Goal: Task Accomplishment & Management: Complete application form

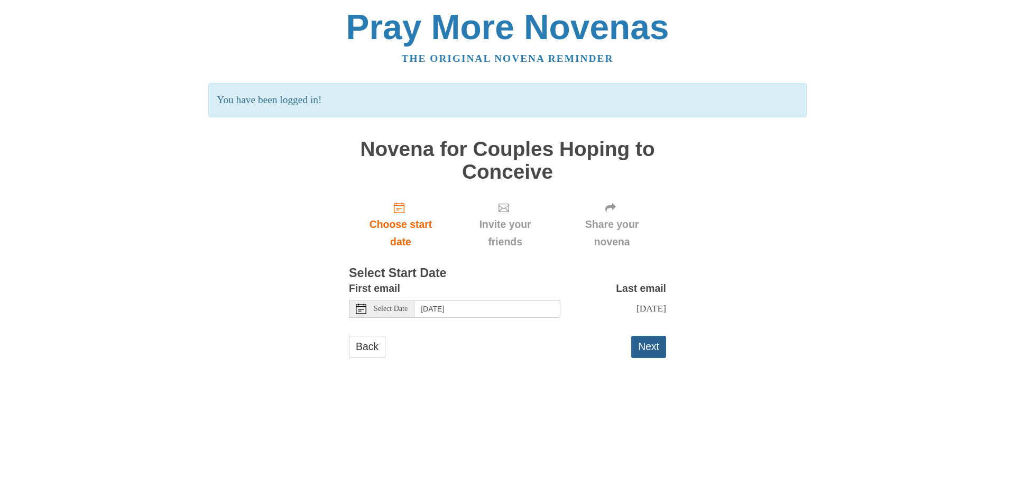
click at [644, 349] on button "Next" at bounding box center [648, 347] width 35 height 22
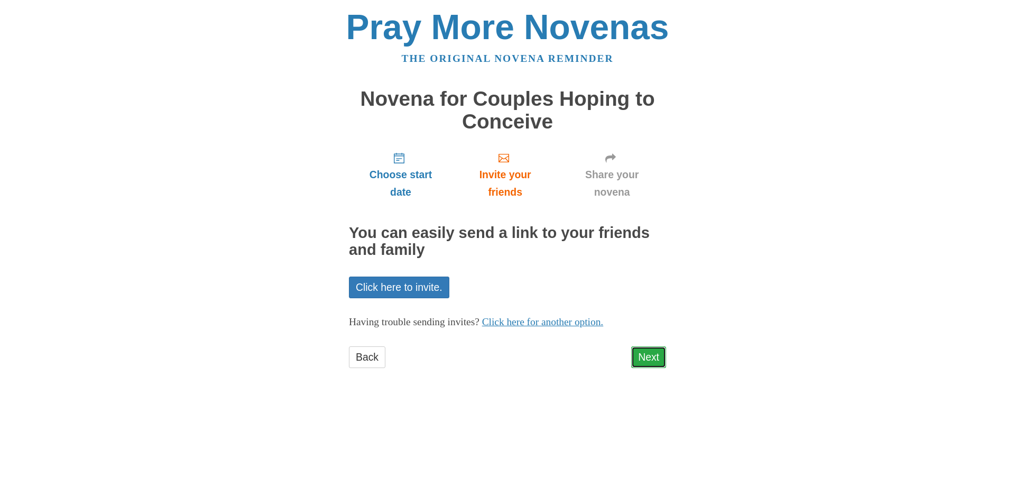
click at [642, 356] on link "Next" at bounding box center [648, 357] width 35 height 22
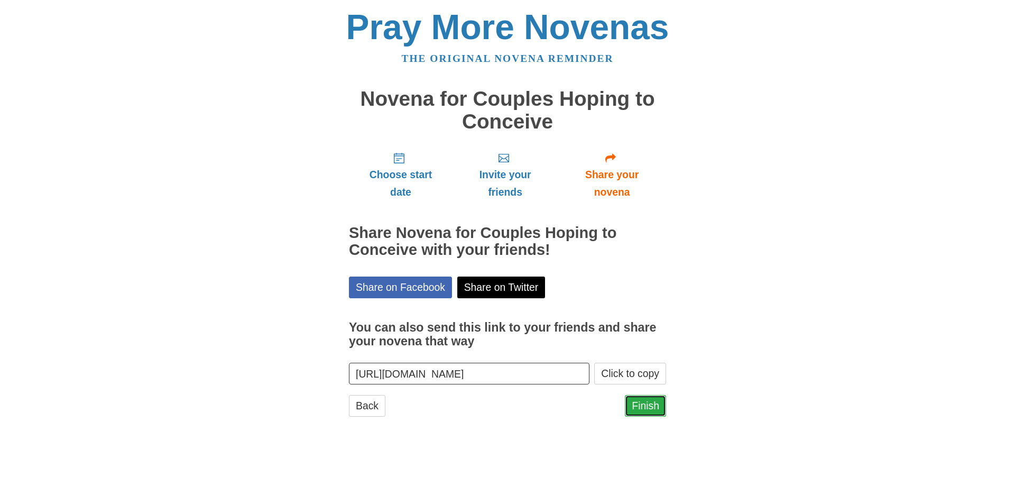
click at [651, 408] on link "Finish" at bounding box center [645, 406] width 41 height 22
